Goal: Task Accomplishment & Management: Complete application form

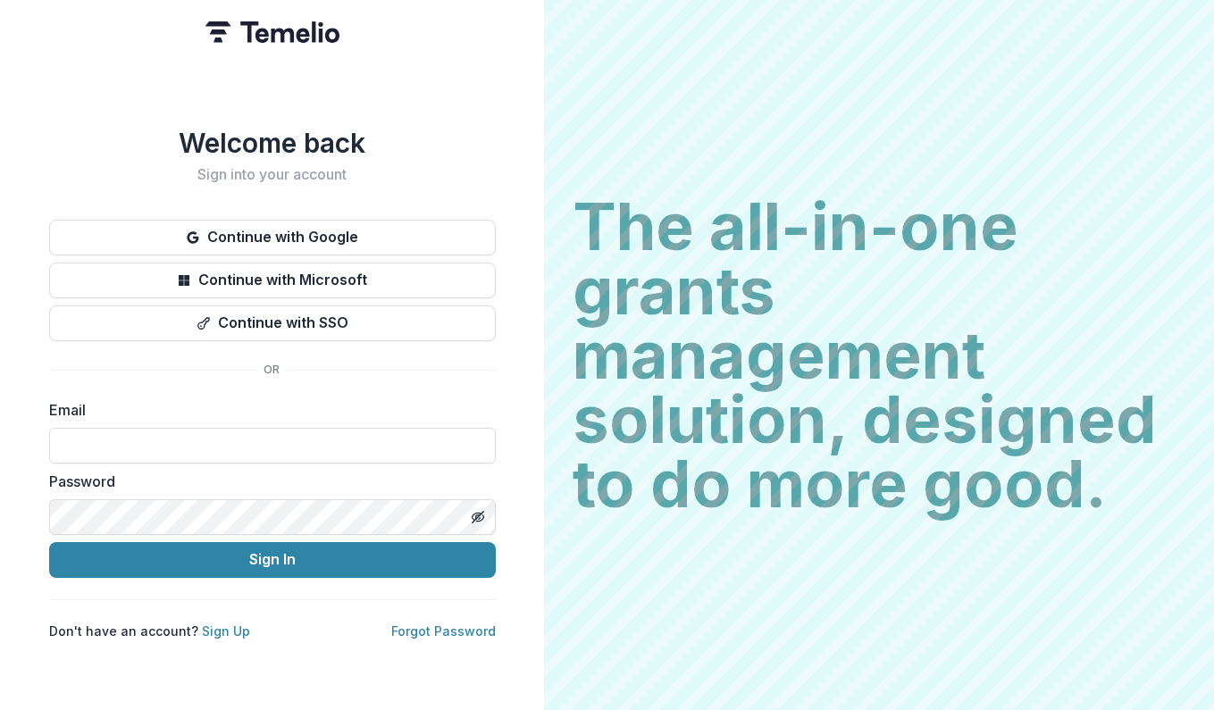
type input "**********"
click at [358, 612] on div "**********" at bounding box center [272, 383] width 447 height 513
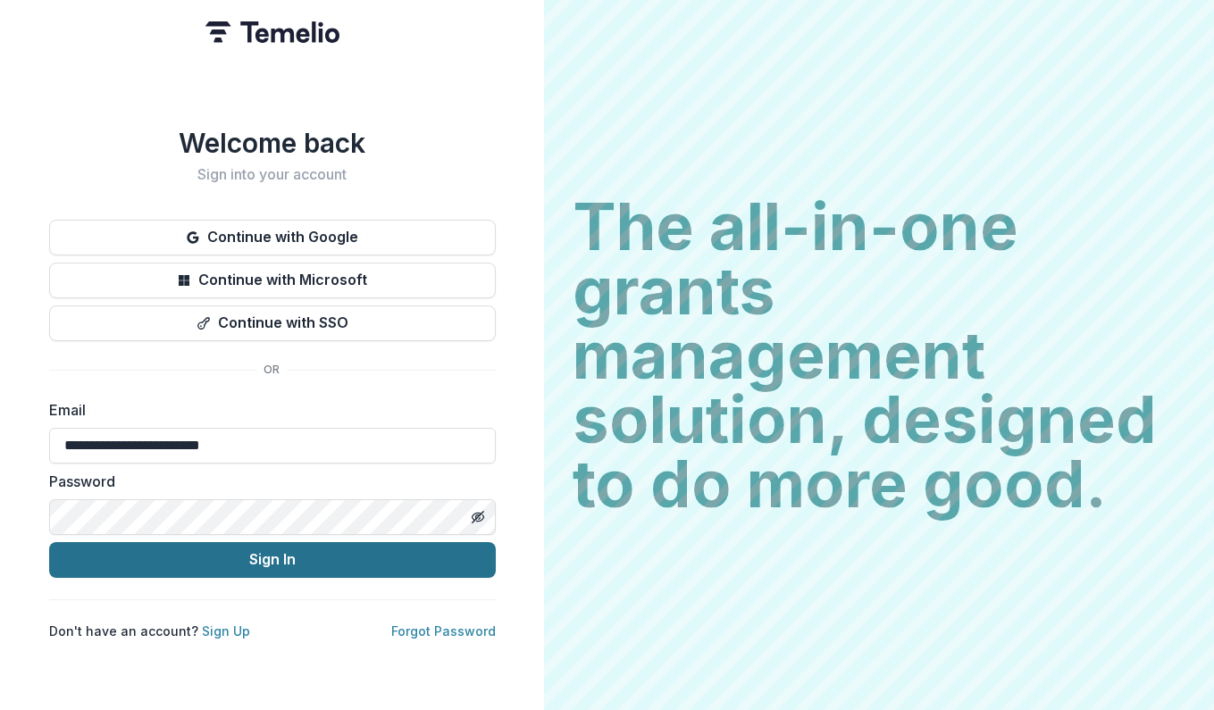
click at [358, 555] on button "Sign In" at bounding box center [272, 560] width 447 height 36
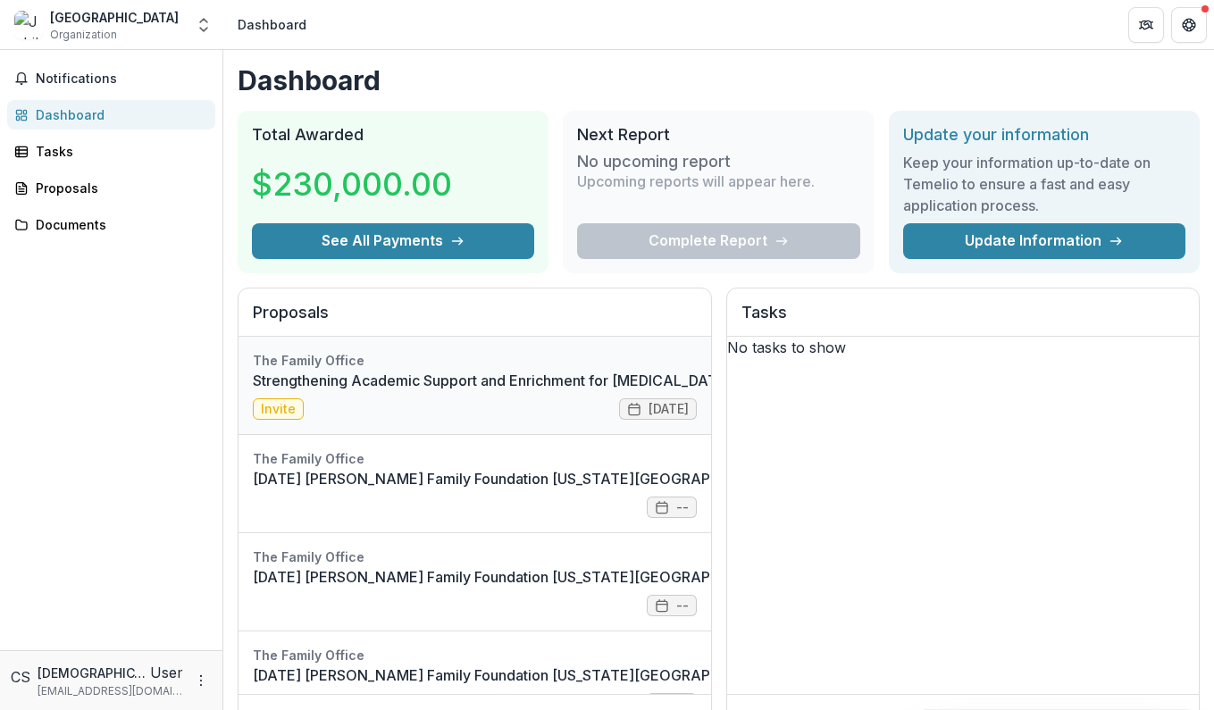
click at [324, 391] on link "Strengthening Academic Support and Enrichment for [MEDICAL_DATA] Students in [G…" at bounding box center [608, 380] width 711 height 21
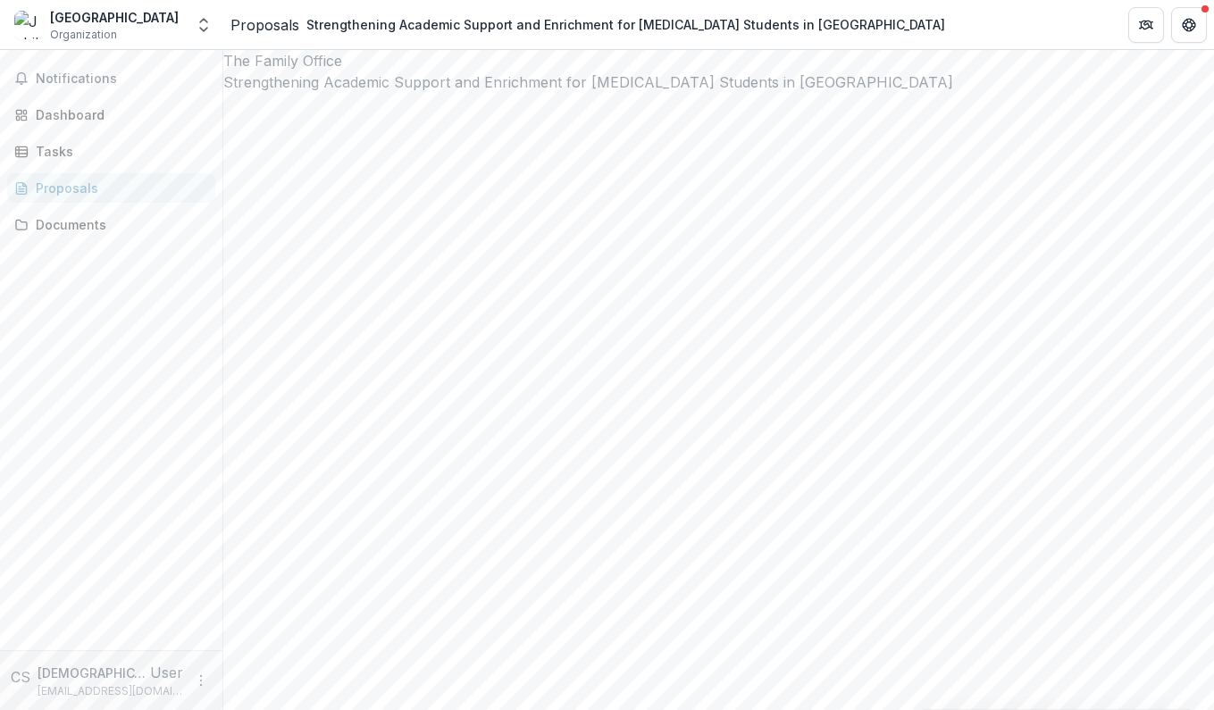
scroll to position [66, 0]
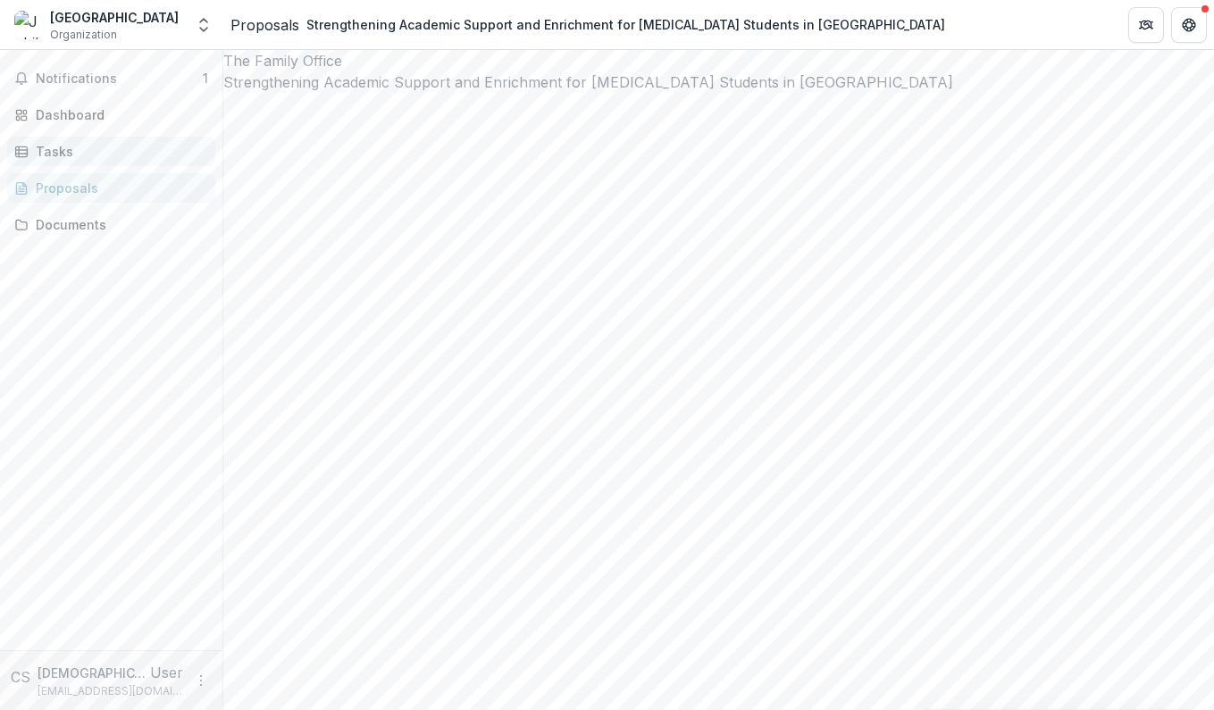
scroll to position [0, 0]
click at [128, 87] on button "Notifications 1" at bounding box center [111, 78] width 208 height 29
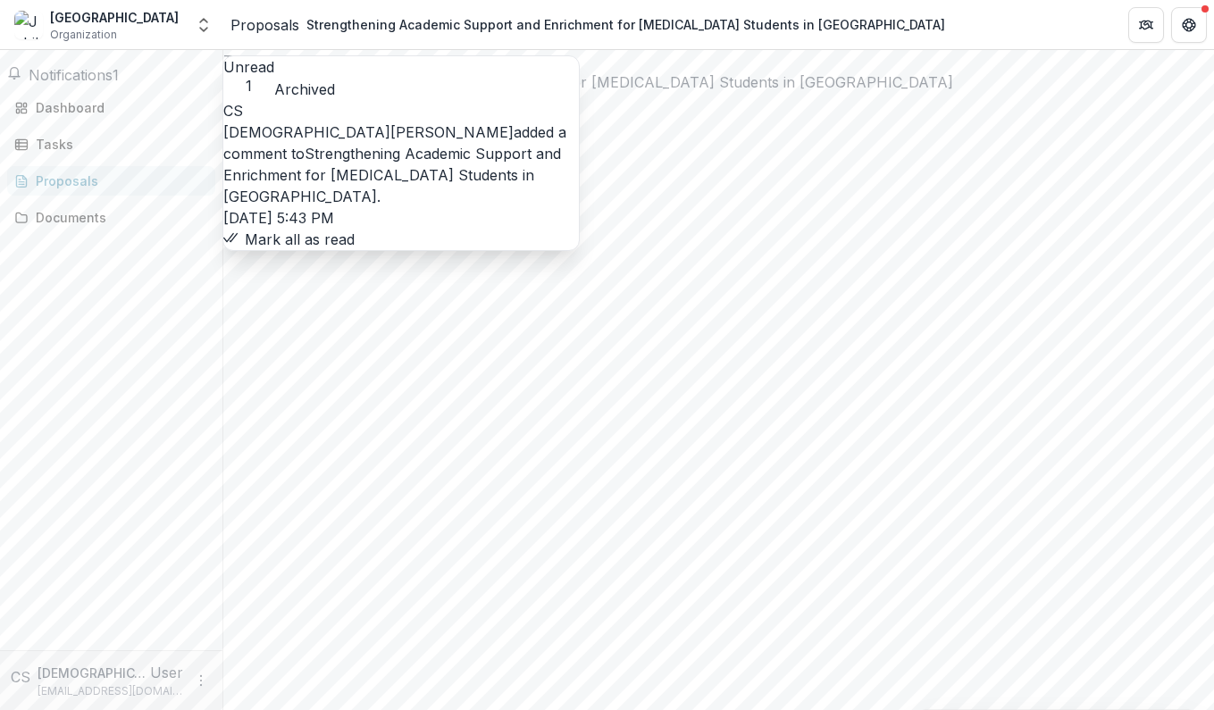
click at [345, 145] on link "Strengthening Academic Support and Enrichment for [MEDICAL_DATA] Students in [G…" at bounding box center [392, 175] width 338 height 61
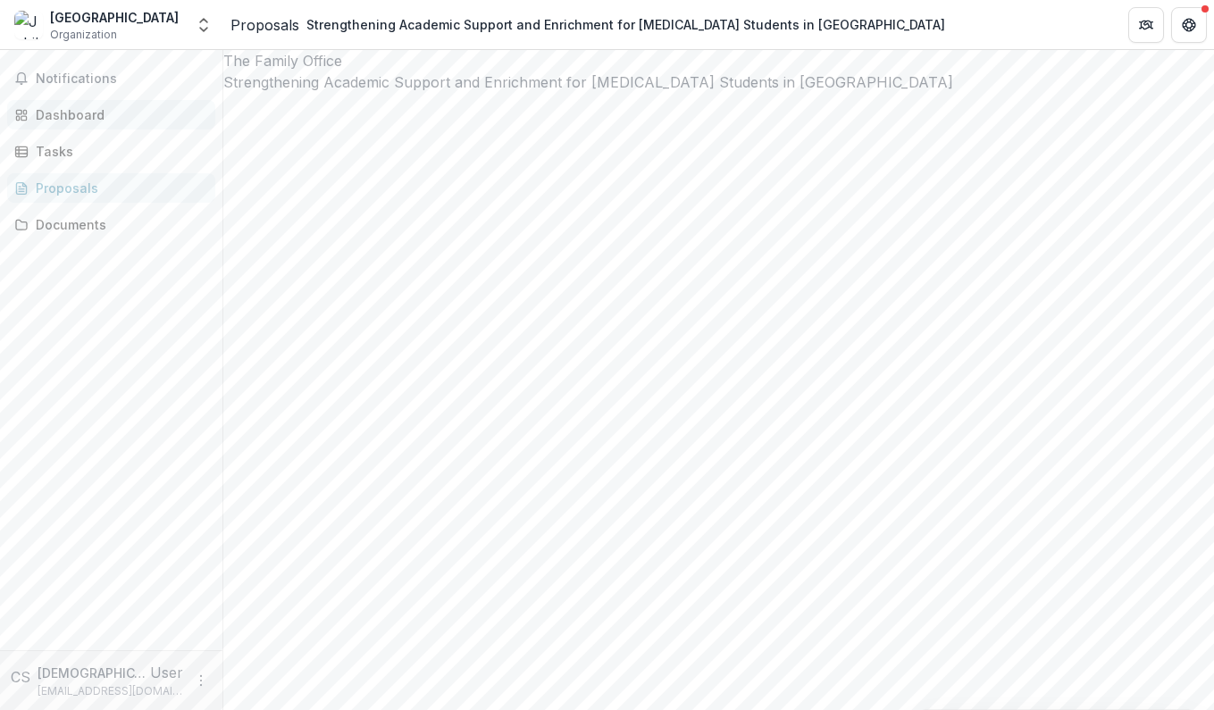
click at [75, 125] on link "Dashboard" at bounding box center [111, 114] width 208 height 29
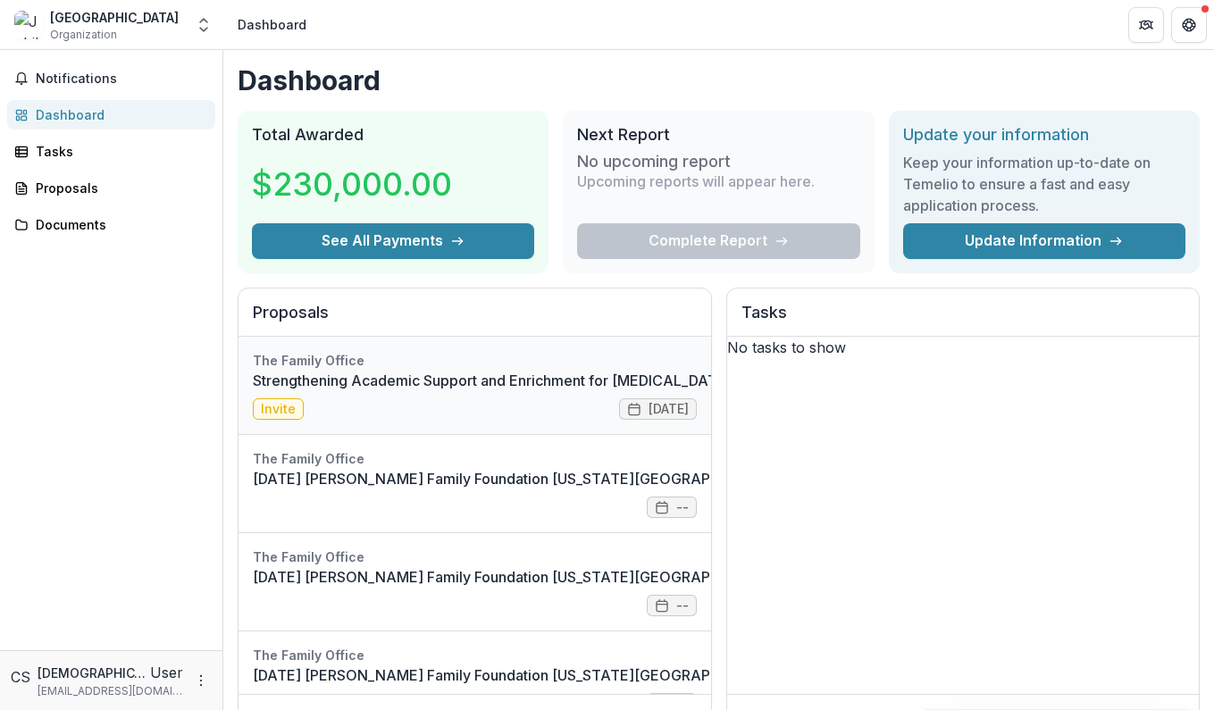
click at [509, 383] on link "Strengthening Academic Support and Enrichment for [MEDICAL_DATA] Students in [G…" at bounding box center [608, 380] width 711 height 21
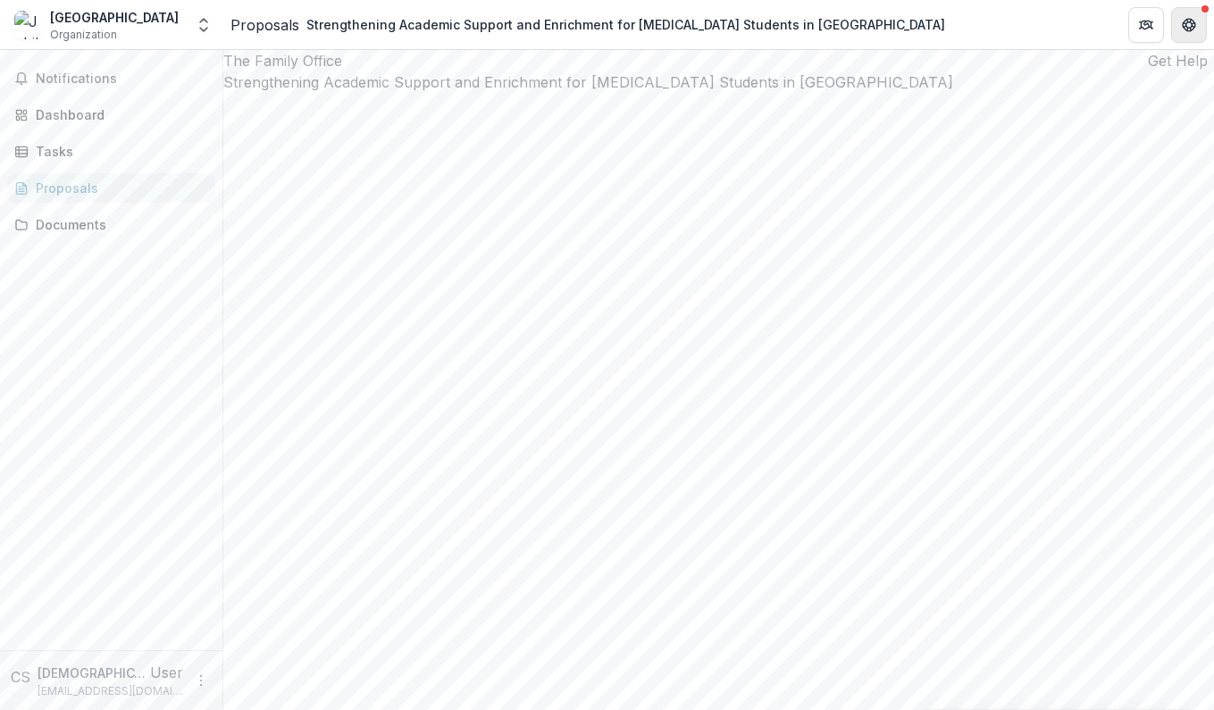
click at [1194, 28] on icon "Get Help" at bounding box center [1193, 29] width 4 height 4
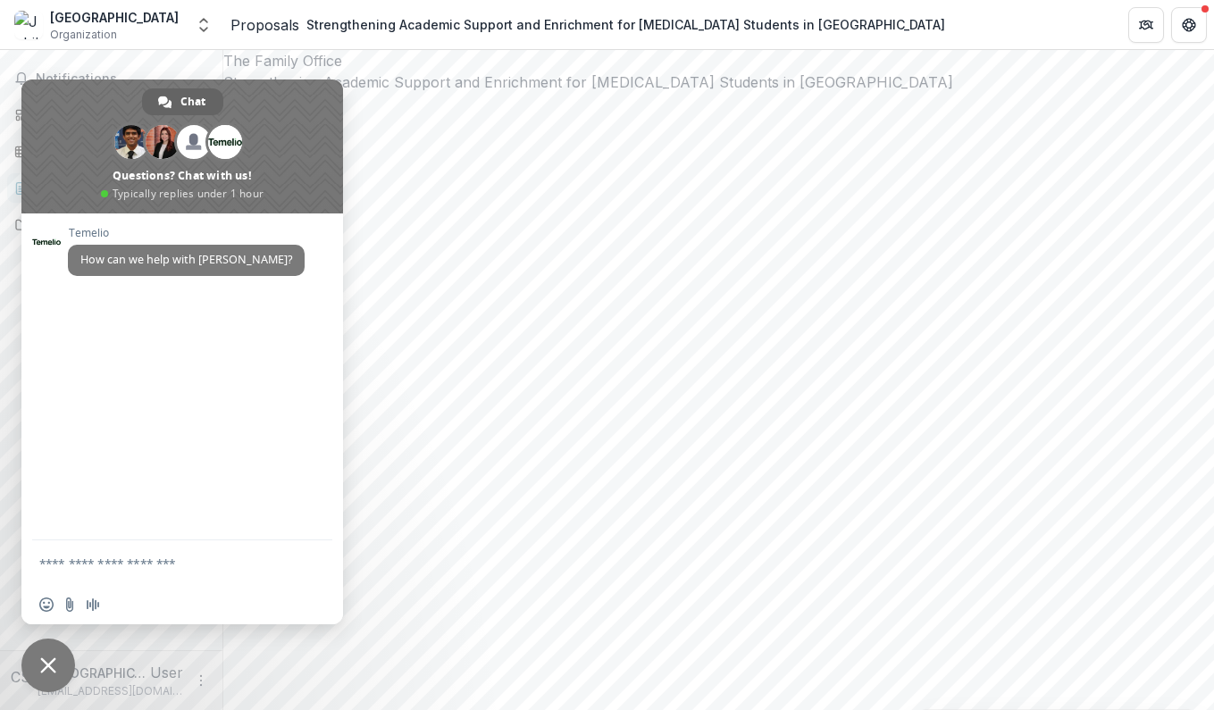
click at [55, 667] on span "Close chat" at bounding box center [48, 666] width 16 height 16
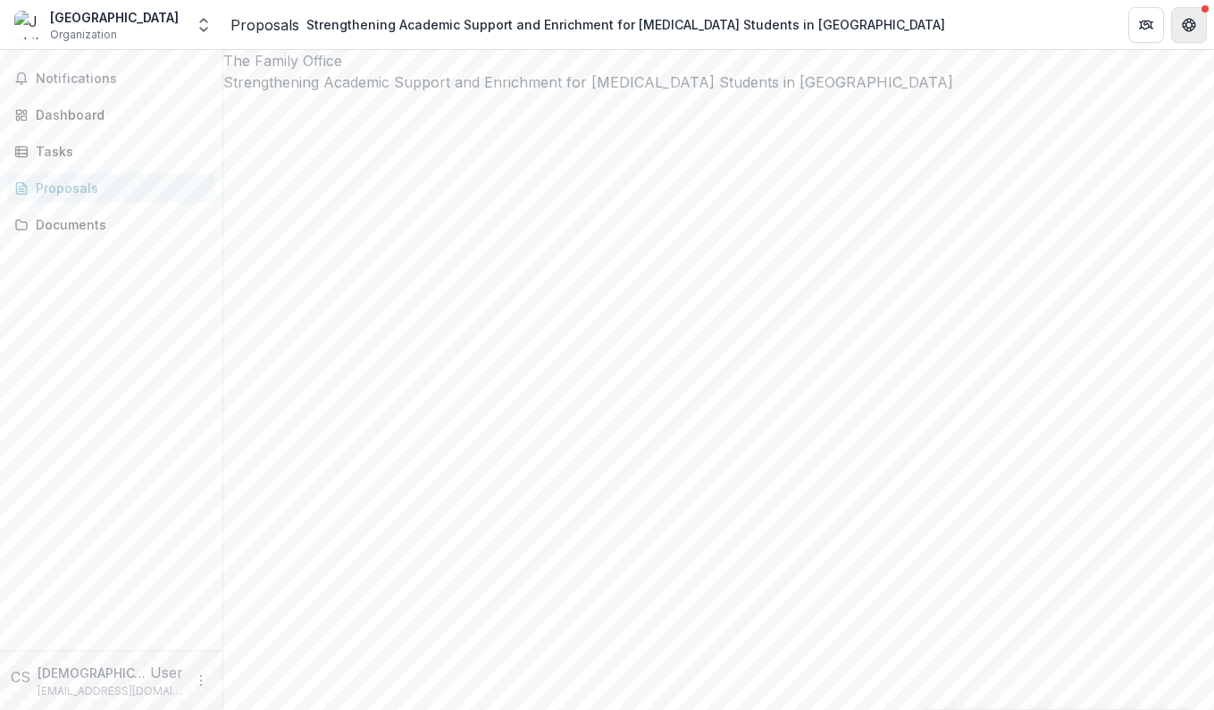
click at [1190, 18] on icon "Get Help" at bounding box center [1189, 25] width 14 height 14
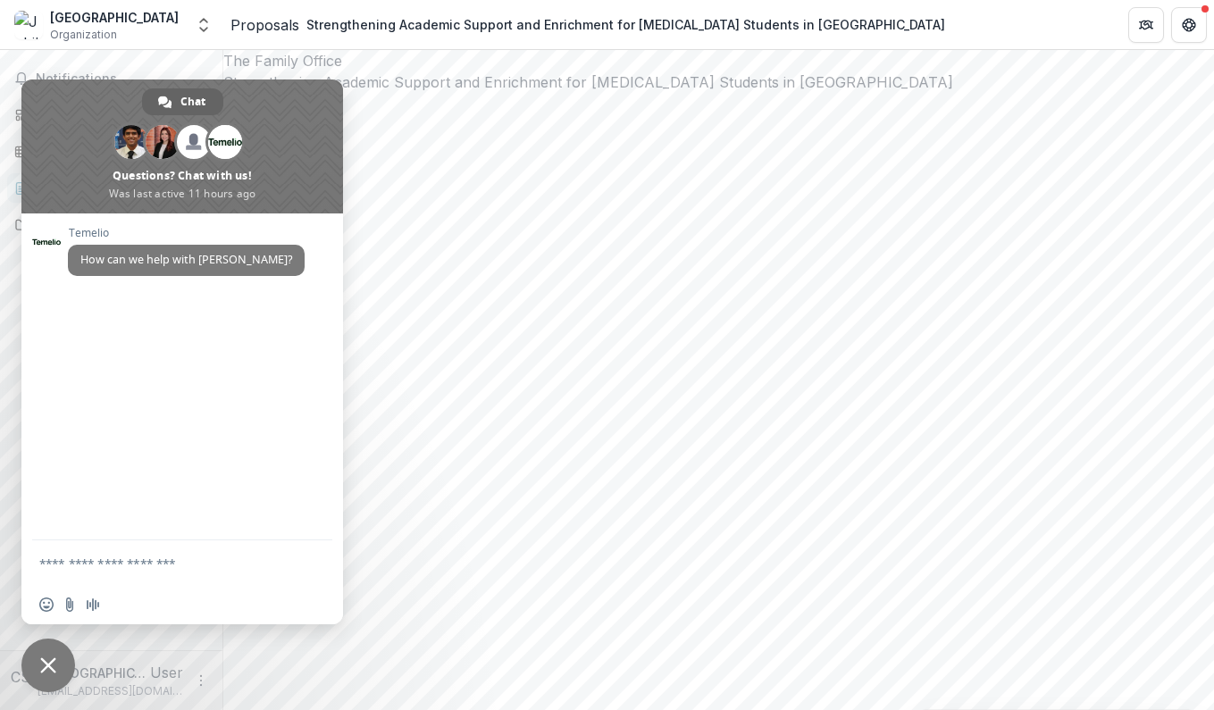
click at [38, 672] on span "Close chat" at bounding box center [48, 666] width 54 height 54
